Goal: Task Accomplishment & Management: Manage account settings

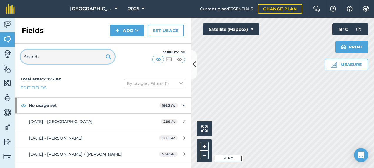
click at [37, 53] on input "text" at bounding box center [68, 57] width 94 height 14
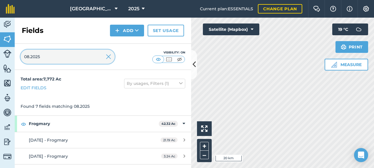
type input "08.2025"
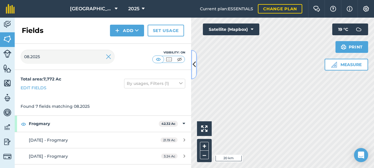
click at [194, 72] on button at bounding box center [194, 64] width 6 height 29
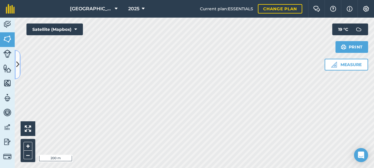
click at [16, 61] on button at bounding box center [18, 64] width 6 height 29
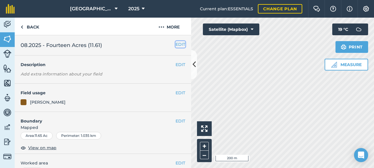
click at [177, 44] on button "EDIT" at bounding box center [181, 44] width 10 height 6
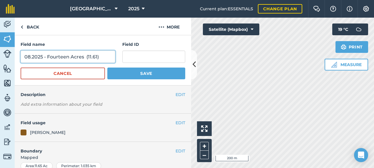
click at [23, 56] on input "08.2025 - Fourteen Acres (11.61)" at bounding box center [68, 57] width 95 height 12
type input "[DATE] - Fourteen Acres (11.61)"
click at [107, 68] on button "Save" at bounding box center [146, 74] width 78 height 12
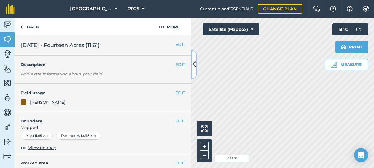
click at [197, 74] on button at bounding box center [194, 64] width 6 height 29
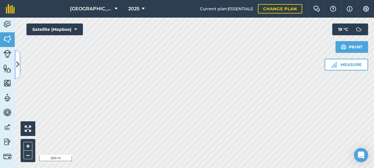
click at [16, 64] on icon at bounding box center [17, 64] width 3 height 10
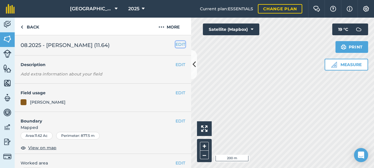
click at [176, 44] on button "EDIT" at bounding box center [181, 44] width 10 height 6
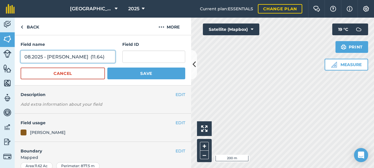
click at [24, 55] on input "08.2025 - [PERSON_NAME] (11.64)" at bounding box center [68, 57] width 95 height 12
type input "[DATE] - [GEOGRAPHIC_DATA] (11.64)"
click at [107, 68] on button "Save" at bounding box center [146, 74] width 78 height 12
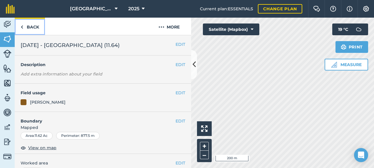
drag, startPoint x: 35, startPoint y: 25, endPoint x: 45, endPoint y: 33, distance: 13.1
click at [35, 25] on link "Back" at bounding box center [30, 26] width 30 height 17
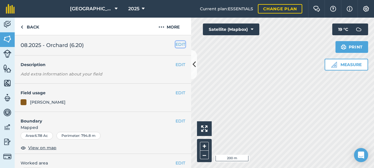
click at [177, 43] on button "EDIT" at bounding box center [181, 44] width 10 height 6
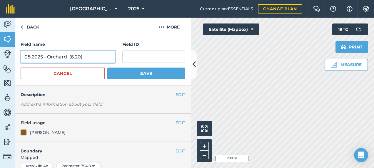
click at [24, 56] on input "08.2025 - Orchard (6.20)" at bounding box center [68, 57] width 95 height 12
type input "[DATE] - Orchard (6.20)"
click at [107, 68] on button "Save" at bounding box center [146, 74] width 78 height 12
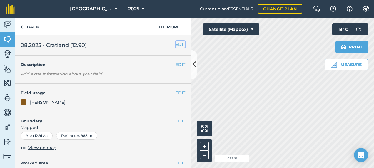
click at [179, 43] on button "EDIT" at bounding box center [181, 44] width 10 height 6
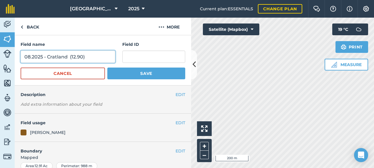
click at [24, 57] on input "08.2025 - Cratland (12.90)" at bounding box center [68, 57] width 95 height 12
type input "[DATE] - [GEOGRAPHIC_DATA] (12.90)"
click at [107, 68] on button "Save" at bounding box center [146, 74] width 78 height 12
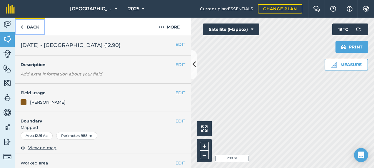
click at [29, 31] on link "Back" at bounding box center [30, 26] width 30 height 17
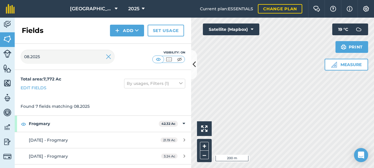
click at [20, 57] on div "08.2025 Visibility: On" at bounding box center [103, 57] width 177 height 26
click at [22, 57] on input "08.2025" at bounding box center [68, 57] width 94 height 14
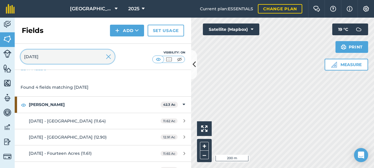
scroll to position [28, 0]
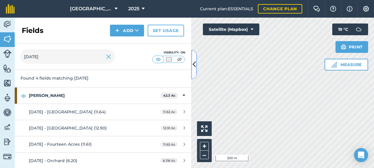
click at [194, 71] on button at bounding box center [194, 64] width 6 height 29
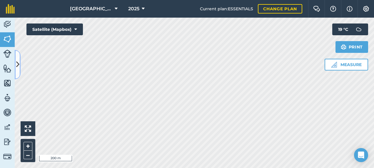
click at [20, 58] on button at bounding box center [18, 64] width 6 height 29
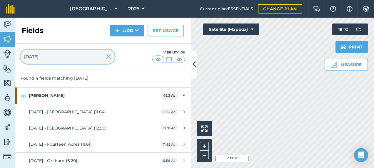
drag, startPoint x: 61, startPoint y: 57, endPoint x: 8, endPoint y: 57, distance: 53.3
click at [8, 57] on div "Activity Fields Livestock Features Maps Team Vehicles Data Reporting Billing Tu…" at bounding box center [187, 93] width 374 height 151
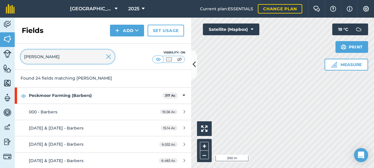
type input "[PERSON_NAME]"
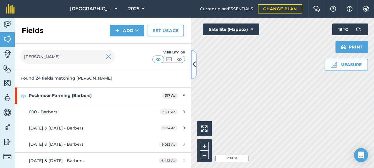
click at [193, 70] on icon at bounding box center [194, 64] width 3 height 10
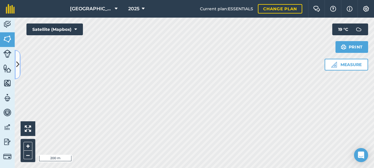
click at [17, 63] on icon at bounding box center [17, 64] width 3 height 10
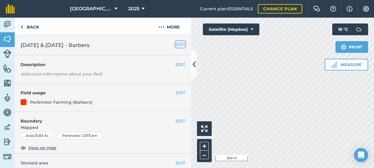
click at [176, 45] on button "EDIT" at bounding box center [181, 44] width 10 height 6
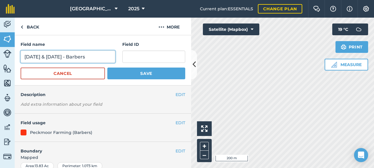
drag, startPoint x: 73, startPoint y: 55, endPoint x: 18, endPoint y: 51, distance: 54.9
click at [18, 51] on div "Field name [DATE] & [DATE] - [GEOGRAPHIC_DATA] ID Cancel Save" at bounding box center [103, 60] width 177 height 50
type input "[DATE] - Barbers"
click at [107, 68] on button "Save" at bounding box center [146, 74] width 78 height 12
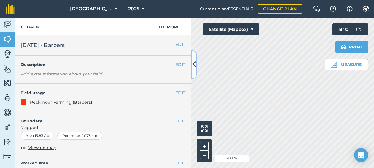
click at [195, 63] on icon at bounding box center [194, 64] width 3 height 10
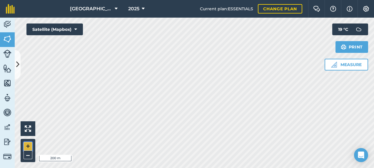
click at [30, 147] on button "+" at bounding box center [28, 146] width 9 height 9
click at [30, 146] on button "+" at bounding box center [28, 146] width 9 height 9
click at [20, 71] on button at bounding box center [18, 64] width 6 height 29
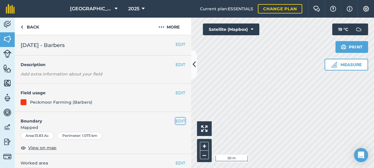
click at [176, 122] on button "EDIT" at bounding box center [181, 121] width 10 height 6
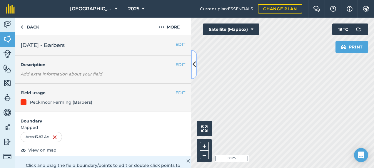
click at [195, 71] on button at bounding box center [194, 64] width 6 height 29
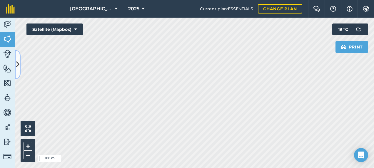
click at [17, 61] on icon at bounding box center [17, 64] width 3 height 10
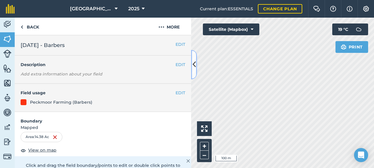
scroll to position [88, 0]
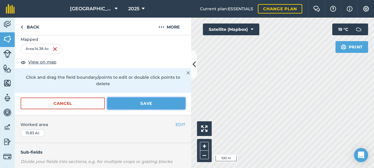
click at [149, 102] on button "Save" at bounding box center [146, 104] width 78 height 12
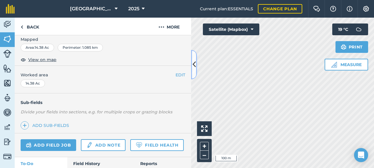
click at [194, 70] on icon at bounding box center [194, 64] width 3 height 10
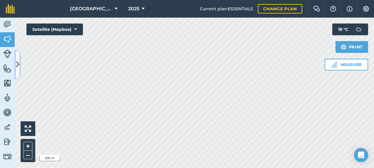
click at [18, 63] on icon at bounding box center [17, 64] width 3 height 10
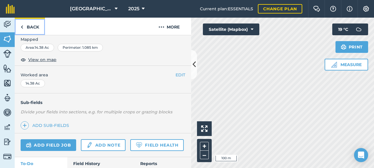
click at [34, 25] on link "Back" at bounding box center [30, 26] width 30 height 17
click at [33, 30] on link "Back" at bounding box center [30, 26] width 30 height 17
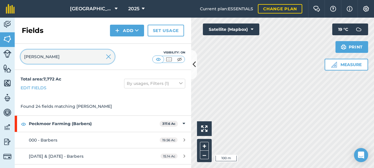
drag, startPoint x: 23, startPoint y: 60, endPoint x: 8, endPoint y: 59, distance: 14.7
click at [10, 60] on div "Activity Fields Livestock Features Maps Team Vehicles Data Reporting Billing Tu…" at bounding box center [187, 93] width 374 height 151
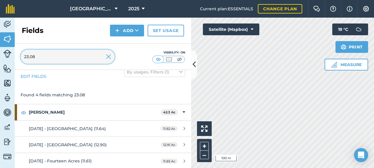
scroll to position [28, 0]
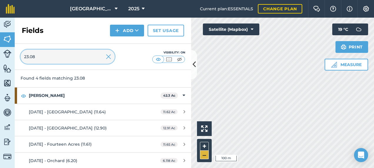
type input "23.08"
